Goal: Information Seeking & Learning: Understand process/instructions

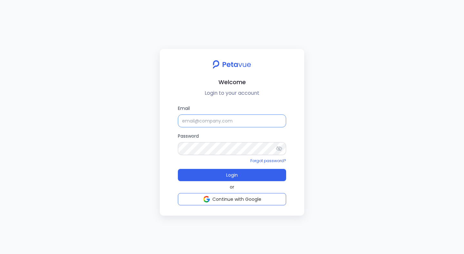
click at [214, 120] on input "Email" at bounding box center [232, 121] width 108 height 13
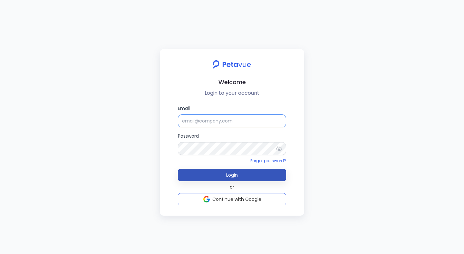
type input "ijas+sp@petavue.com"
click at [178, 169] on button "Login" at bounding box center [232, 175] width 108 height 12
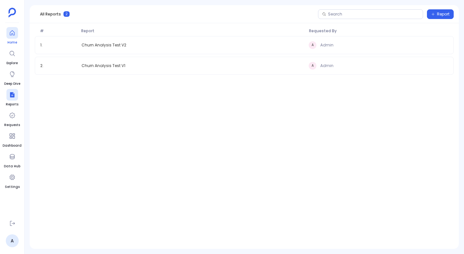
click at [12, 38] on div at bounding box center [12, 33] width 12 height 12
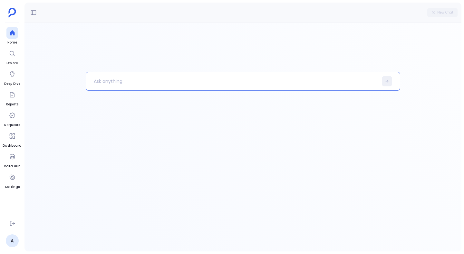
click at [122, 85] on p at bounding box center [232, 81] width 292 height 17
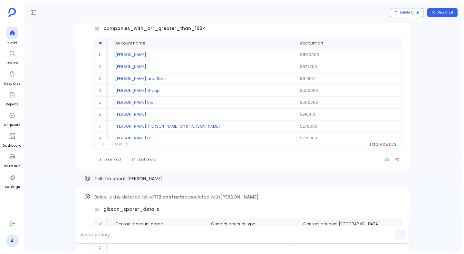
scroll to position [-2375, 0]
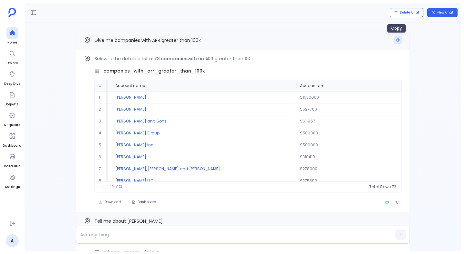
click at [399, 40] on button "Copy" at bounding box center [398, 40] width 8 height 8
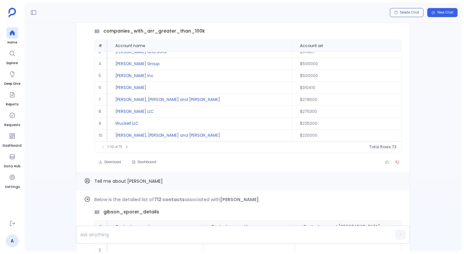
scroll to position [-2311, 0]
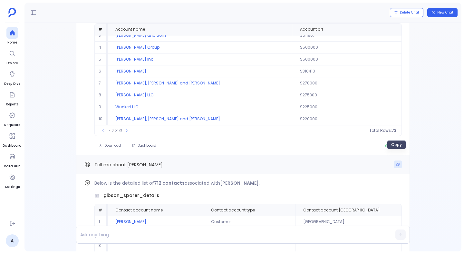
click at [396, 163] on icon "Copy" at bounding box center [398, 165] width 4 height 4
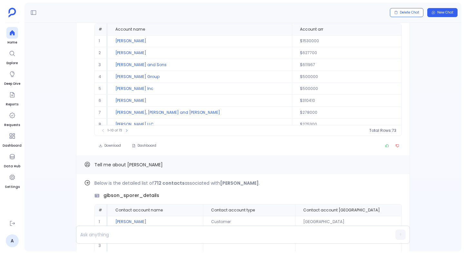
scroll to position [-2375, 0]
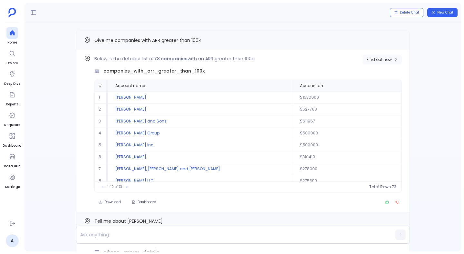
click at [384, 58] on span "Find out how" at bounding box center [379, 59] width 25 height 5
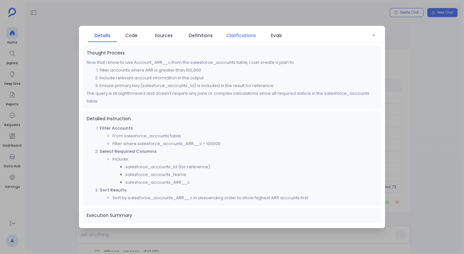
click at [240, 36] on span "Clarifications" at bounding box center [241, 35] width 30 height 7
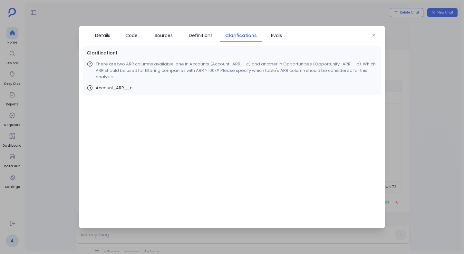
click at [115, 86] on span "Account_ARR__c" at bounding box center [114, 88] width 37 height 6
copy span "Account_ARR__c"
click at [373, 34] on icon "button" at bounding box center [374, 36] width 4 height 4
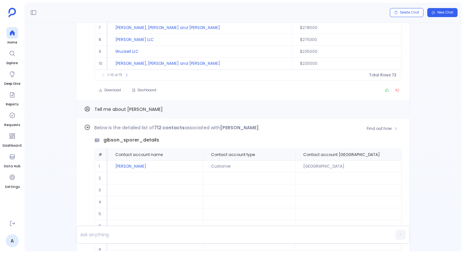
scroll to position [-2255, 0]
click at [394, 105] on button "Copy" at bounding box center [398, 109] width 8 height 8
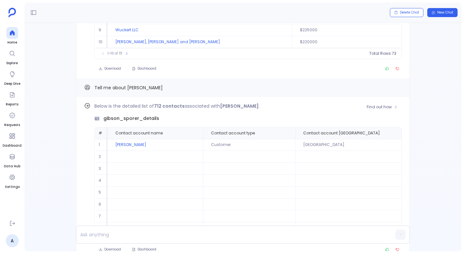
scroll to position [-2265, 0]
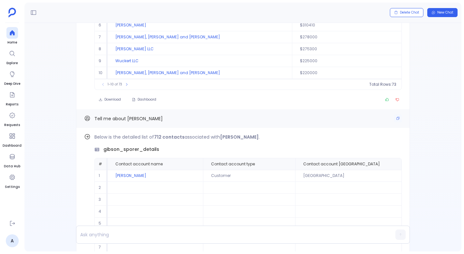
click at [154, 115] on span "Tell me about [PERSON_NAME]" at bounding box center [129, 118] width 68 height 6
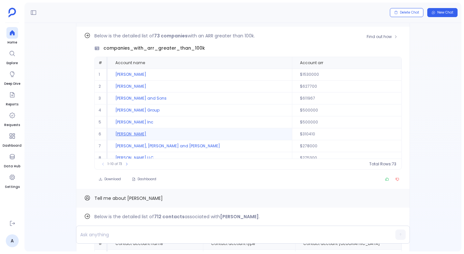
scroll to position [29, 0]
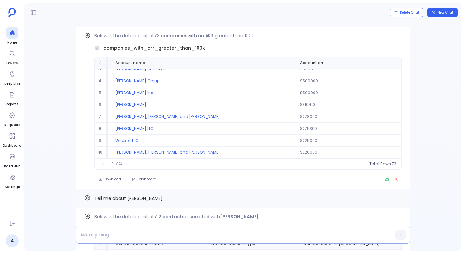
click at [160, 235] on p at bounding box center [230, 234] width 309 height 9
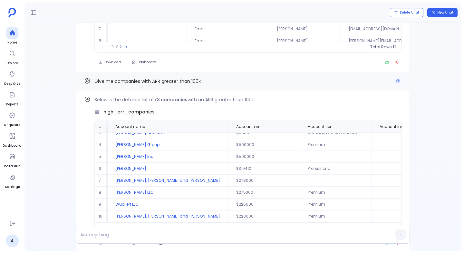
scroll to position [-38, 0]
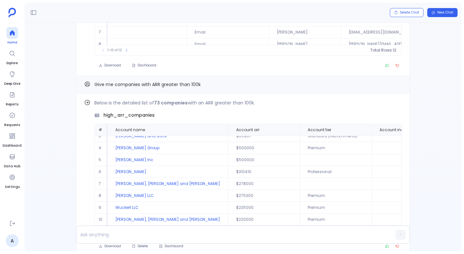
click at [13, 34] on icon at bounding box center [12, 32] width 5 height 5
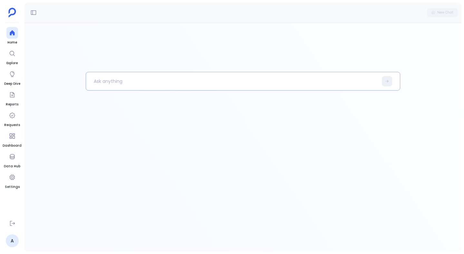
click at [161, 82] on p at bounding box center [232, 81] width 292 height 17
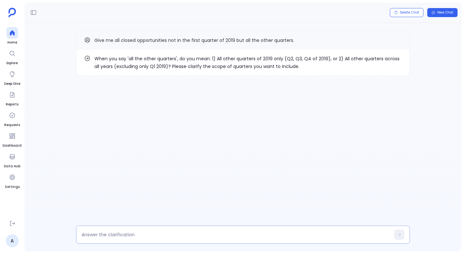
click at [118, 239] on div at bounding box center [243, 235] width 334 height 18
click at [118, 234] on textarea at bounding box center [236, 235] width 309 height 6
type textarea "1"
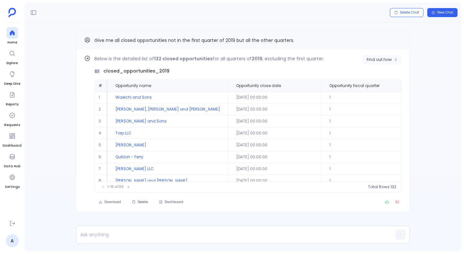
click at [369, 60] on span "Find out how" at bounding box center [379, 59] width 25 height 5
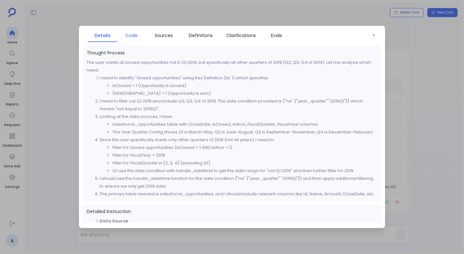
click at [139, 39] on link "Code" at bounding box center [131, 36] width 29 height 14
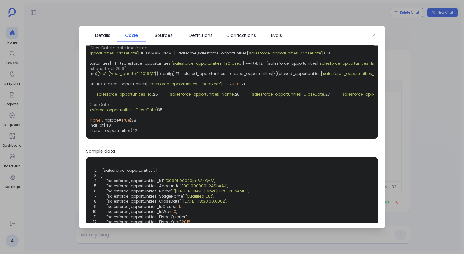
scroll to position [0, 131]
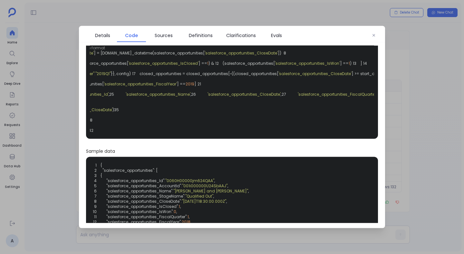
click at [450, 137] on div at bounding box center [232, 127] width 464 height 254
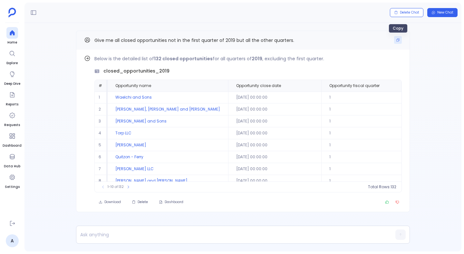
click at [397, 41] on icon "Copy" at bounding box center [398, 40] width 4 height 4
click at [125, 234] on p at bounding box center [230, 234] width 309 height 9
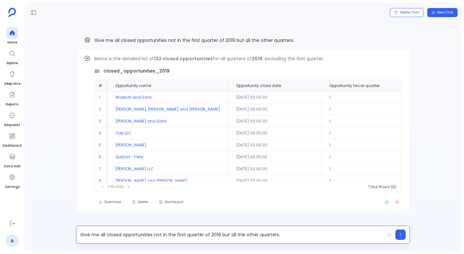
click at [181, 235] on p "Give me all closed opportunities not in the first quarter of 2019 but all the o…" at bounding box center [230, 234] width 309 height 9
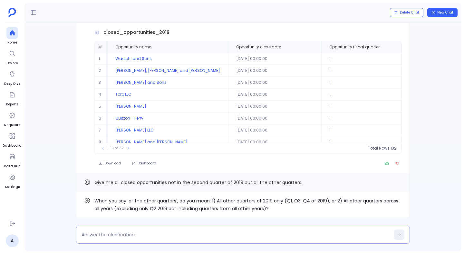
click at [109, 238] on div at bounding box center [243, 235] width 334 height 18
click at [109, 234] on textarea at bounding box center [236, 235] width 309 height 6
type textarea "1"
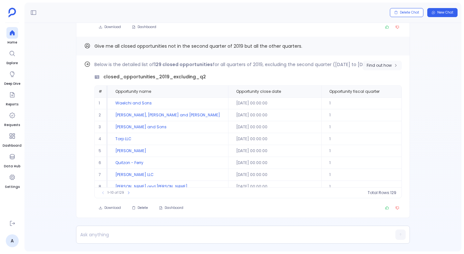
click at [381, 63] on span "Find out how" at bounding box center [379, 65] width 25 height 5
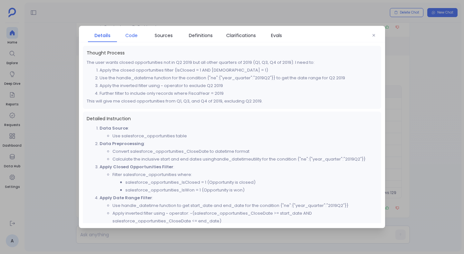
click at [130, 35] on span "Code" at bounding box center [131, 35] width 12 height 7
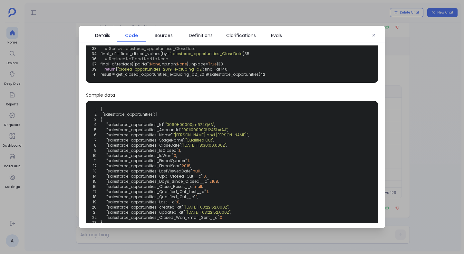
scroll to position [0, 0]
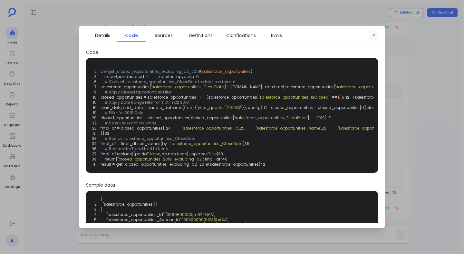
click at [376, 36] on icon "button" at bounding box center [374, 36] width 4 height 4
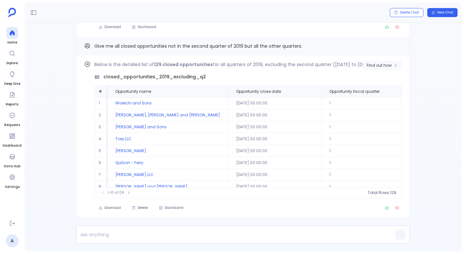
click at [390, 63] on span "Find out how" at bounding box center [379, 65] width 25 height 5
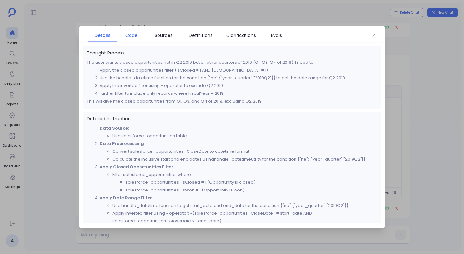
click at [131, 37] on span "Code" at bounding box center [131, 35] width 12 height 7
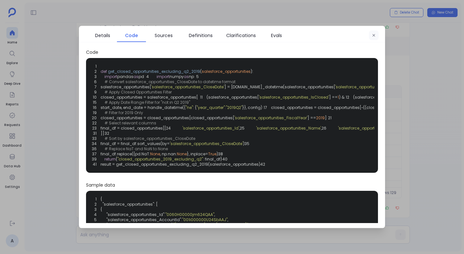
click at [374, 40] on button "button" at bounding box center [374, 36] width 10 height 10
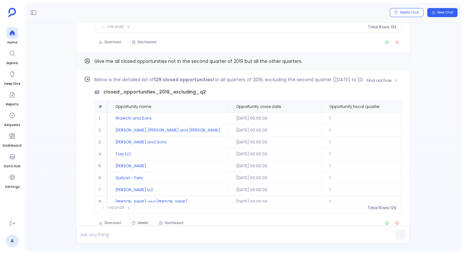
scroll to position [-16, 0]
click at [336, 87] on div "Below is the detailed list of 129 closed opportunities for all quarters of 2019…" at bounding box center [249, 146] width 308 height 138
click at [339, 77] on p "Below is the detailed list of 129 closed opportunities for all quarters of 2019…" at bounding box center [249, 81] width 308 height 8
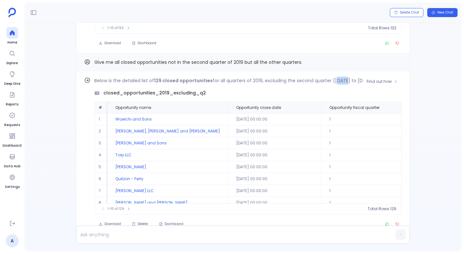
click at [339, 77] on p "Below is the detailed list of 129 closed opportunities for all quarters of 2019…" at bounding box center [249, 81] width 308 height 8
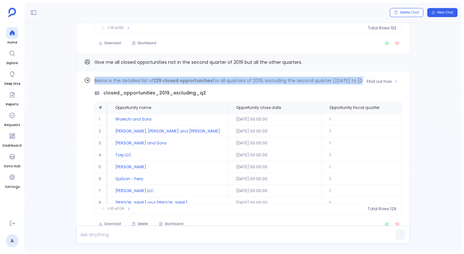
click at [339, 77] on p "Below is the detailed list of 129 closed opportunities for all quarters of 2019…" at bounding box center [249, 81] width 308 height 8
click at [389, 79] on span "Find out how" at bounding box center [379, 81] width 25 height 5
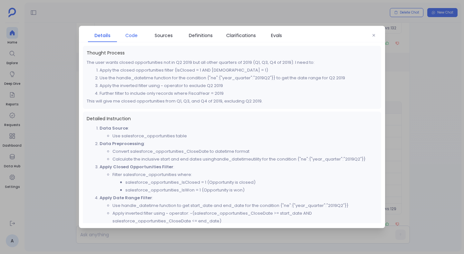
click at [131, 37] on span "Code" at bounding box center [131, 35] width 12 height 7
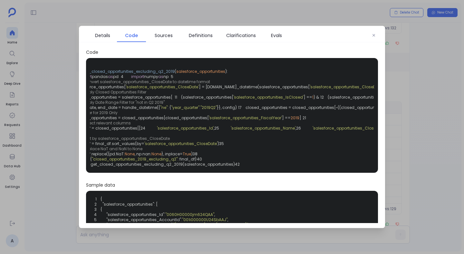
scroll to position [0, 26]
click at [373, 38] on button "button" at bounding box center [374, 36] width 10 height 10
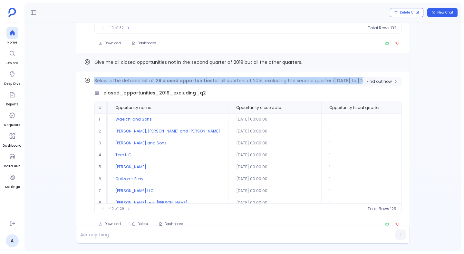
click at [389, 79] on span "Find out how" at bounding box center [379, 81] width 25 height 5
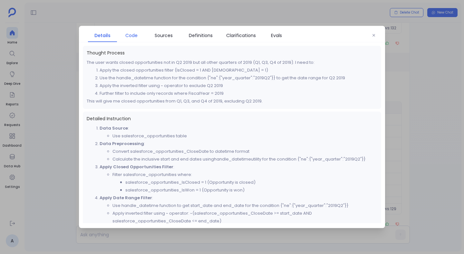
click at [141, 36] on span "Code" at bounding box center [131, 35] width 23 height 7
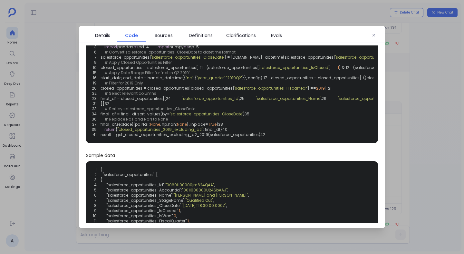
scroll to position [30, 0]
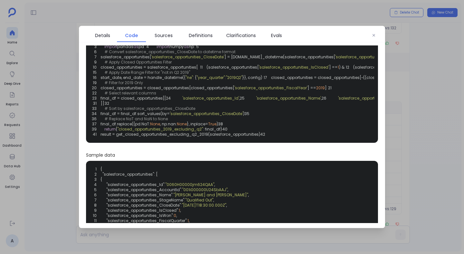
click at [271, 80] on span "closed_opportunities = closed_opportunities[~((closed_opportunities[" at bounding box center [340, 77] width 139 height 5
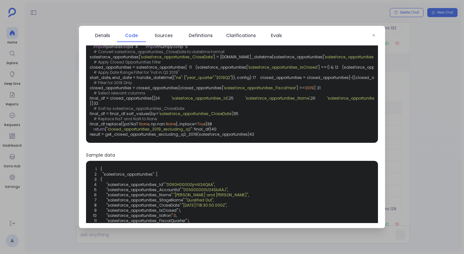
scroll to position [0, 10]
click at [371, 38] on button "button" at bounding box center [374, 36] width 10 height 10
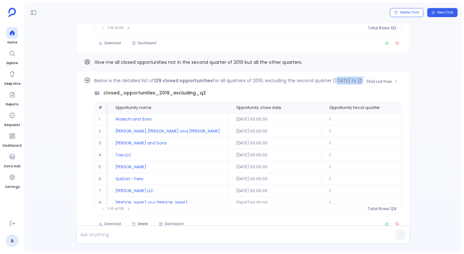
drag, startPoint x: 333, startPoint y: 73, endPoint x: 226, endPoint y: 89, distance: 107.7
click at [226, 89] on div "Below is the detailed list of 129 closed opportunities for all quarters of 2019…" at bounding box center [249, 146] width 308 height 138
click at [268, 77] on p "Below is the detailed list of 129 closed opportunities for all quarters of 2019…" at bounding box center [249, 81] width 308 height 8
click at [387, 77] on button "Find out how" at bounding box center [382, 82] width 39 height 10
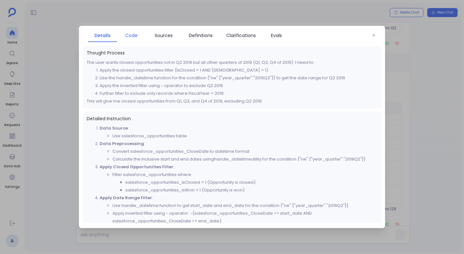
click at [134, 35] on span "Code" at bounding box center [131, 35] width 12 height 7
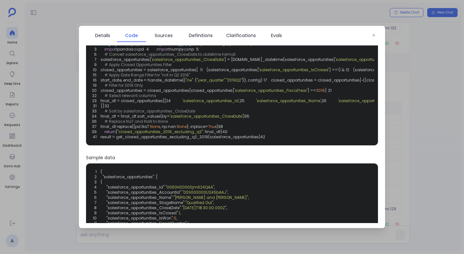
scroll to position [28, 0]
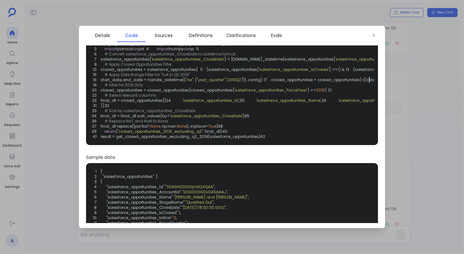
click at [271, 83] on span "closed_opportunities = closed_opportunities[~((closed_opportunities[" at bounding box center [340, 79] width 139 height 5
click at [200, 128] on div "1 2 def get_closed_opportunities_excluding_q2_2019 ( salesforce_opportunities )…" at bounding box center [232, 87] width 284 height 107
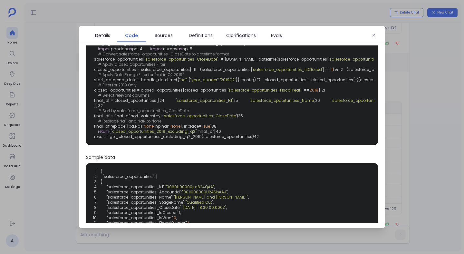
scroll to position [0, 5]
click at [266, 83] on span "closed_opportunities = closed_opportunities[~((closed_opportunities[" at bounding box center [335, 79] width 139 height 5
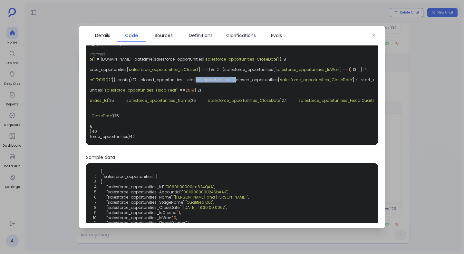
scroll to position [0, 0]
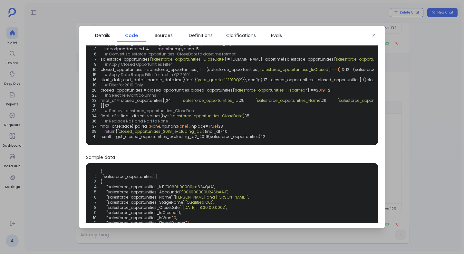
click at [149, 93] on span "closed_opportunities = closed_opportunities[closed_opportunities[" at bounding box center [168, 89] width 134 height 5
click at [142, 98] on span "# Select relevant columns" at bounding box center [131, 95] width 52 height 5
click at [172, 141] on div "1 2 def get_closed_opportunities_excluding_q2_2019 ( salesforce_opportunities )…" at bounding box center [232, 87] width 284 height 107
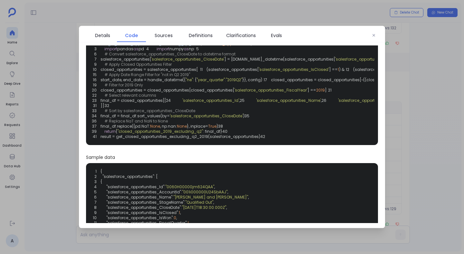
drag, startPoint x: 125, startPoint y: 192, endPoint x: 100, endPoint y: 149, distance: 50.0
click at [100, 141] on div "1 2 def get_closed_opportunities_excluding_q2_2019 ( salesforce_opportunities )…" at bounding box center [232, 87] width 284 height 107
click at [201, 141] on div "1 2 def get_closed_opportunities_excluding_q2_2019 ( salesforce_opportunities )…" at bounding box center [232, 87] width 284 height 107
drag, startPoint x: 114, startPoint y: 192, endPoint x: 106, endPoint y: 147, distance: 45.2
click at [106, 141] on div "1 2 def get_closed_opportunities_excluding_q2_2019 ( salesforce_opportunities )…" at bounding box center [232, 87] width 284 height 107
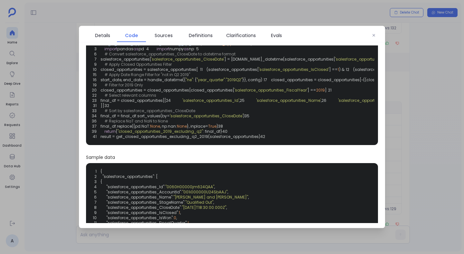
click at [212, 141] on div "1 2 def get_closed_opportunities_excluding_q2_2019 ( salesforce_opportunities )…" at bounding box center [232, 87] width 284 height 107
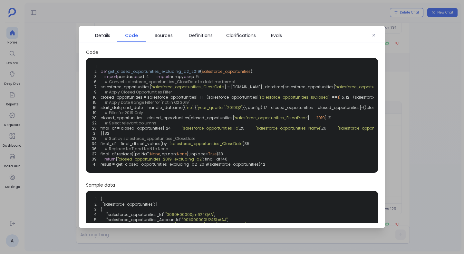
click at [271, 110] on span "closed_opportunities = closed_opportunities[~((closed_opportunities[" at bounding box center [340, 107] width 139 height 5
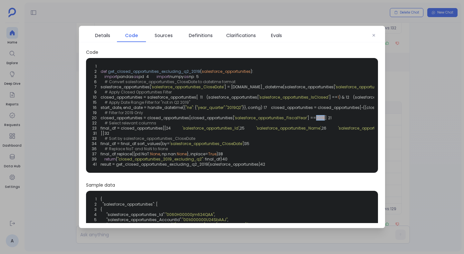
drag, startPoint x: 318, startPoint y: 164, endPoint x: 325, endPoint y: 165, distance: 7.5
click at [326, 165] on code "1 2 def get_closed_opportunities_excluding_q2_2019 ( salesforce_opportunities )…" at bounding box center [430, 116] width 676 height 104
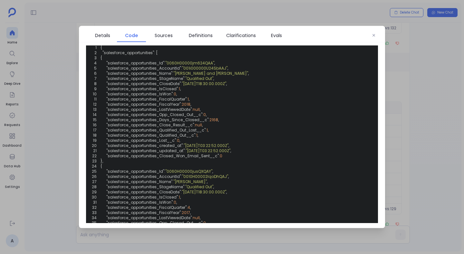
scroll to position [152, 0]
click at [419, 119] on div at bounding box center [232, 127] width 464 height 254
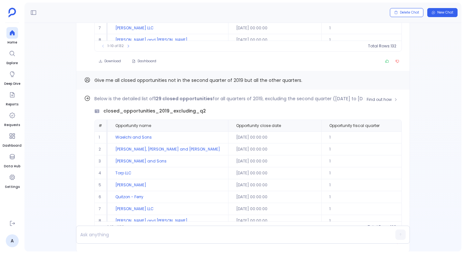
scroll to position [-35, 0]
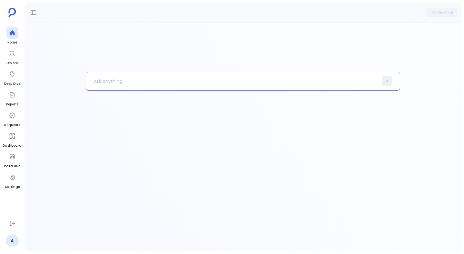
click at [140, 77] on p at bounding box center [232, 81] width 292 height 17
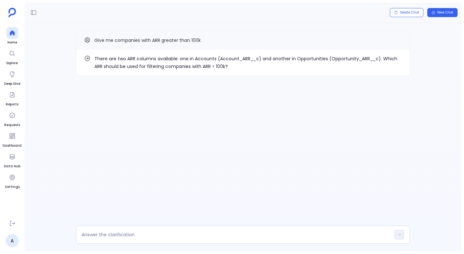
click at [246, 59] on p "There are two ARR columns available: one in Accounts (Account_ARR__c) and anoth…" at bounding box center [249, 62] width 308 height 15
copy p "Account_ARR__c"
click at [127, 230] on div at bounding box center [243, 235] width 334 height 18
click at [118, 236] on textarea at bounding box center [236, 235] width 309 height 6
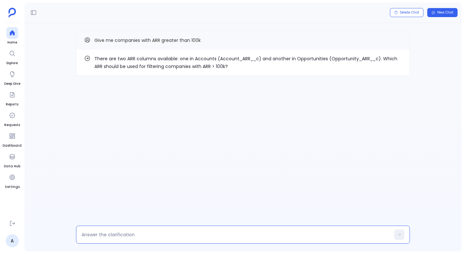
type textarea "Account_ARR__c"
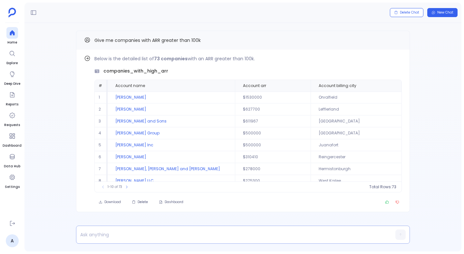
click at [140, 234] on p at bounding box center [230, 234] width 309 height 9
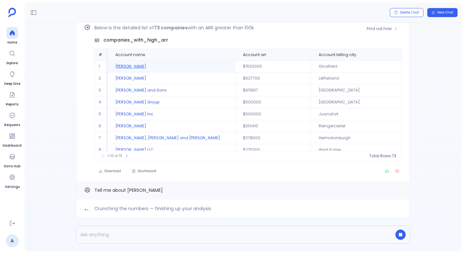
scroll to position [-31, 0]
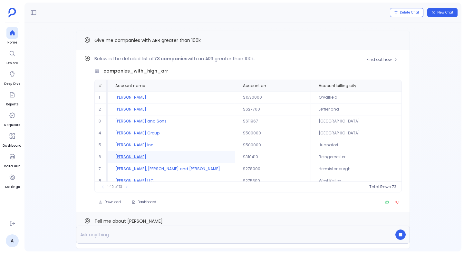
drag, startPoint x: 159, startPoint y: 155, endPoint x: 153, endPoint y: 158, distance: 5.9
click at [153, 158] on td "Schuppe - Walter" at bounding box center [171, 157] width 127 height 12
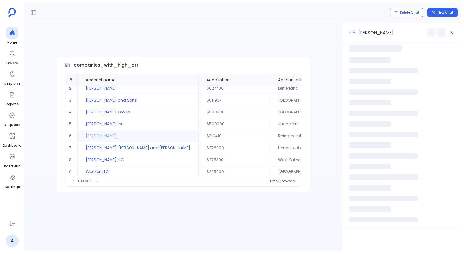
scroll to position [27, 0]
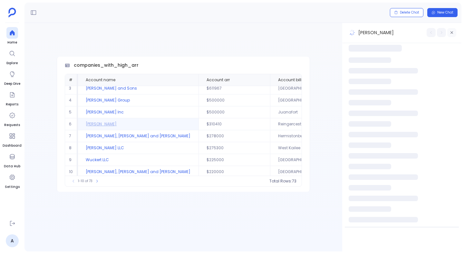
click at [451, 33] on icon "button" at bounding box center [452, 33] width 4 height 4
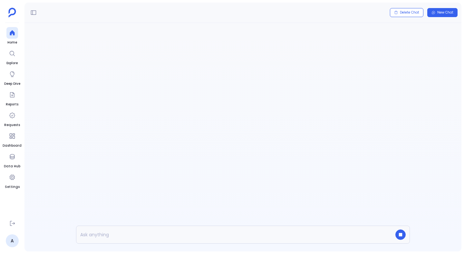
scroll to position [-28, 0]
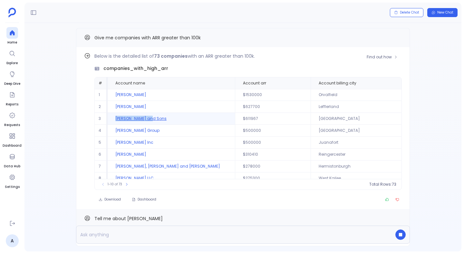
drag, startPoint x: 160, startPoint y: 118, endPoint x: 112, endPoint y: 118, distance: 48.4
click at [112, 118] on td "Schultz and Sons" at bounding box center [171, 119] width 127 height 12
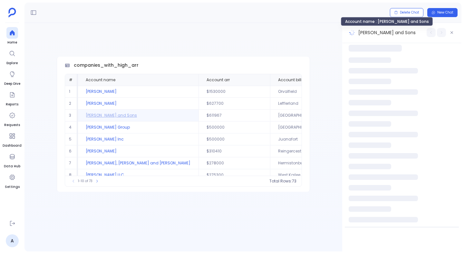
click at [389, 34] on span "[PERSON_NAME] and Sons" at bounding box center [387, 32] width 57 height 7
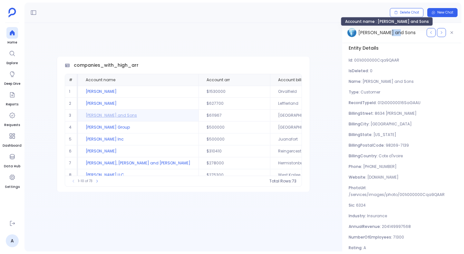
click at [389, 34] on span "[PERSON_NAME] and Sons" at bounding box center [387, 32] width 57 height 7
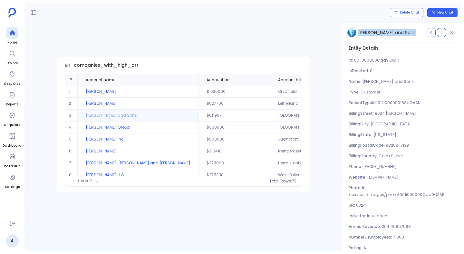
click at [453, 32] on icon "button" at bounding box center [452, 33] width 4 height 4
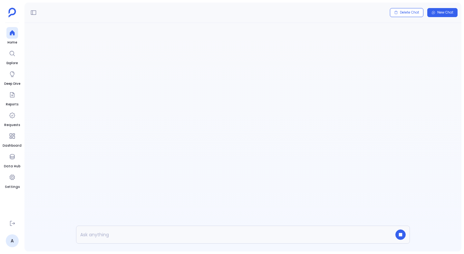
scroll to position [-28, 0]
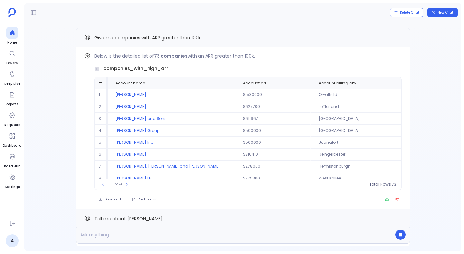
click at [130, 235] on p at bounding box center [230, 234] width 309 height 9
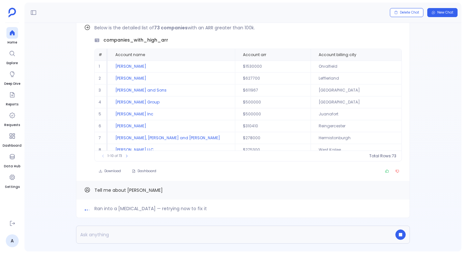
click at [135, 236] on p at bounding box center [230, 234] width 309 height 9
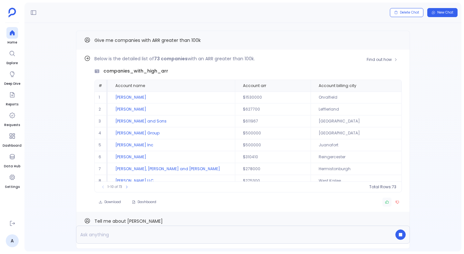
click at [386, 203] on icon "button" at bounding box center [387, 202] width 4 height 4
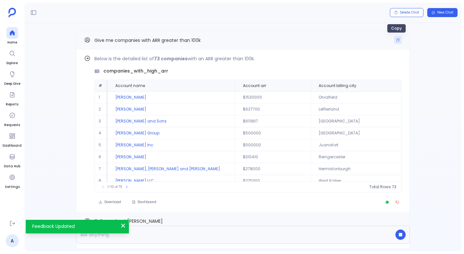
click at [399, 40] on button "Copy" at bounding box center [398, 40] width 8 height 8
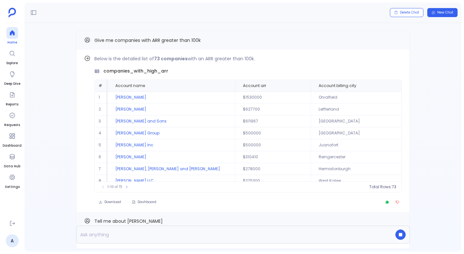
click at [9, 31] on icon at bounding box center [12, 33] width 6 height 6
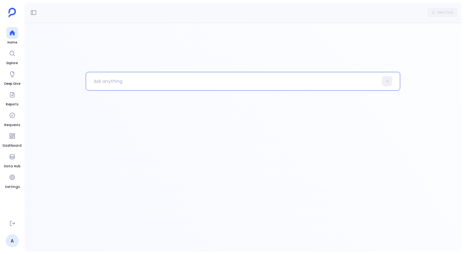
click at [95, 82] on p at bounding box center [232, 81] width 292 height 17
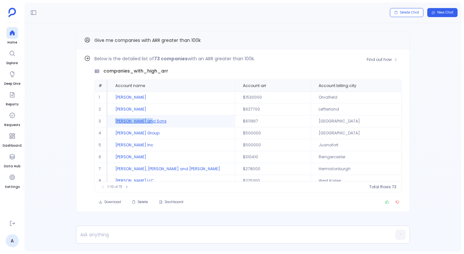
drag, startPoint x: 158, startPoint y: 121, endPoint x: 114, endPoint y: 119, distance: 44.9
click at [114, 119] on td "[PERSON_NAME] and Sons" at bounding box center [171, 121] width 127 height 12
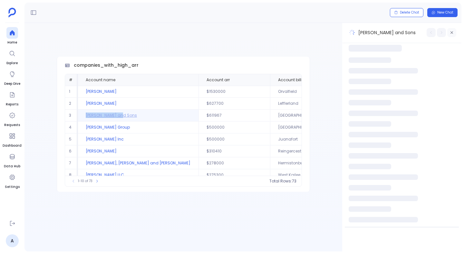
click at [453, 35] on button "button" at bounding box center [452, 32] width 9 height 9
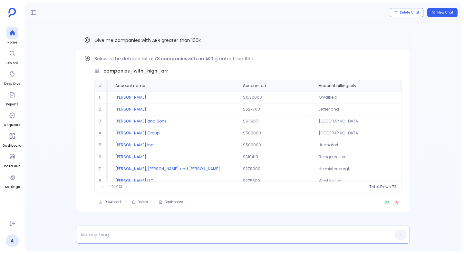
click at [111, 237] on p at bounding box center [230, 234] width 309 height 9
drag, startPoint x: 160, startPoint y: 123, endPoint x: 113, endPoint y: 121, distance: 47.4
click at [113, 121] on td "[PERSON_NAME] and Sons" at bounding box center [171, 121] width 127 height 12
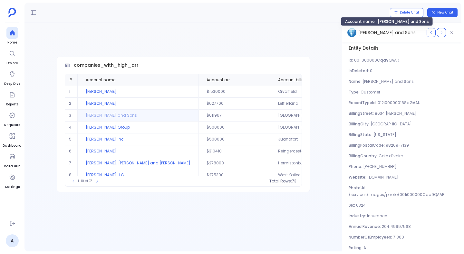
click at [372, 33] on span "[PERSON_NAME] and Sons" at bounding box center [387, 32] width 57 height 7
copy div "[PERSON_NAME] and Sons"
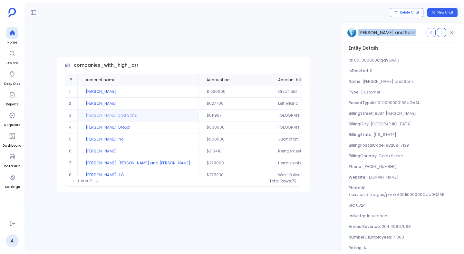
click at [453, 33] on icon "button" at bounding box center [452, 33] width 4 height 4
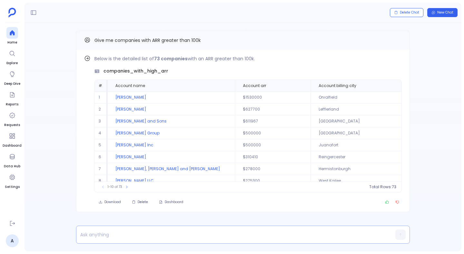
click at [202, 234] on p at bounding box center [230, 234] width 309 height 9
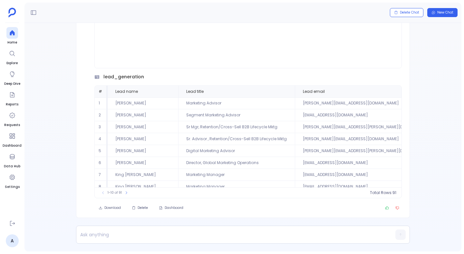
scroll to position [31, 0]
